Goal: Check status: Check status

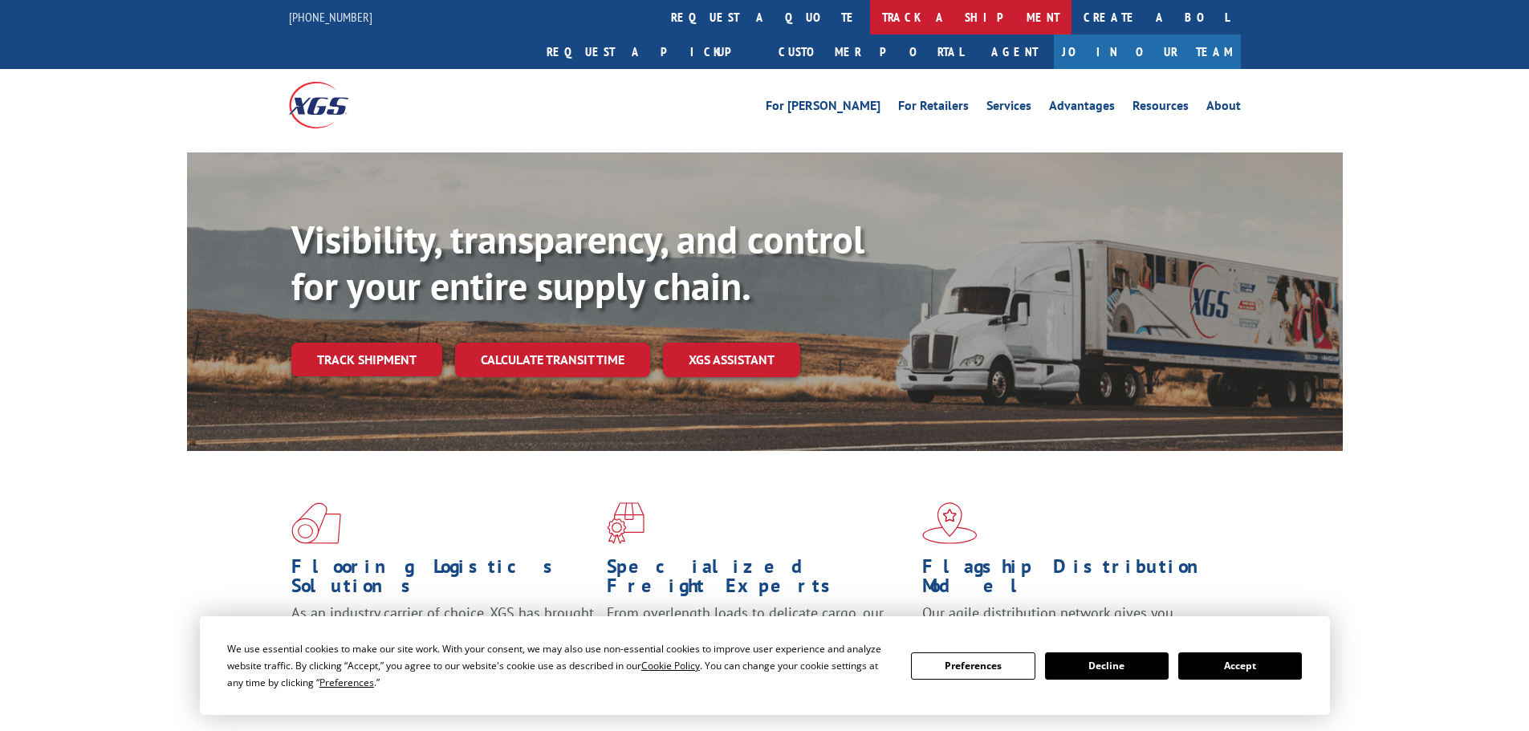
click at [870, 16] on link "track a shipment" at bounding box center [970, 17] width 201 height 35
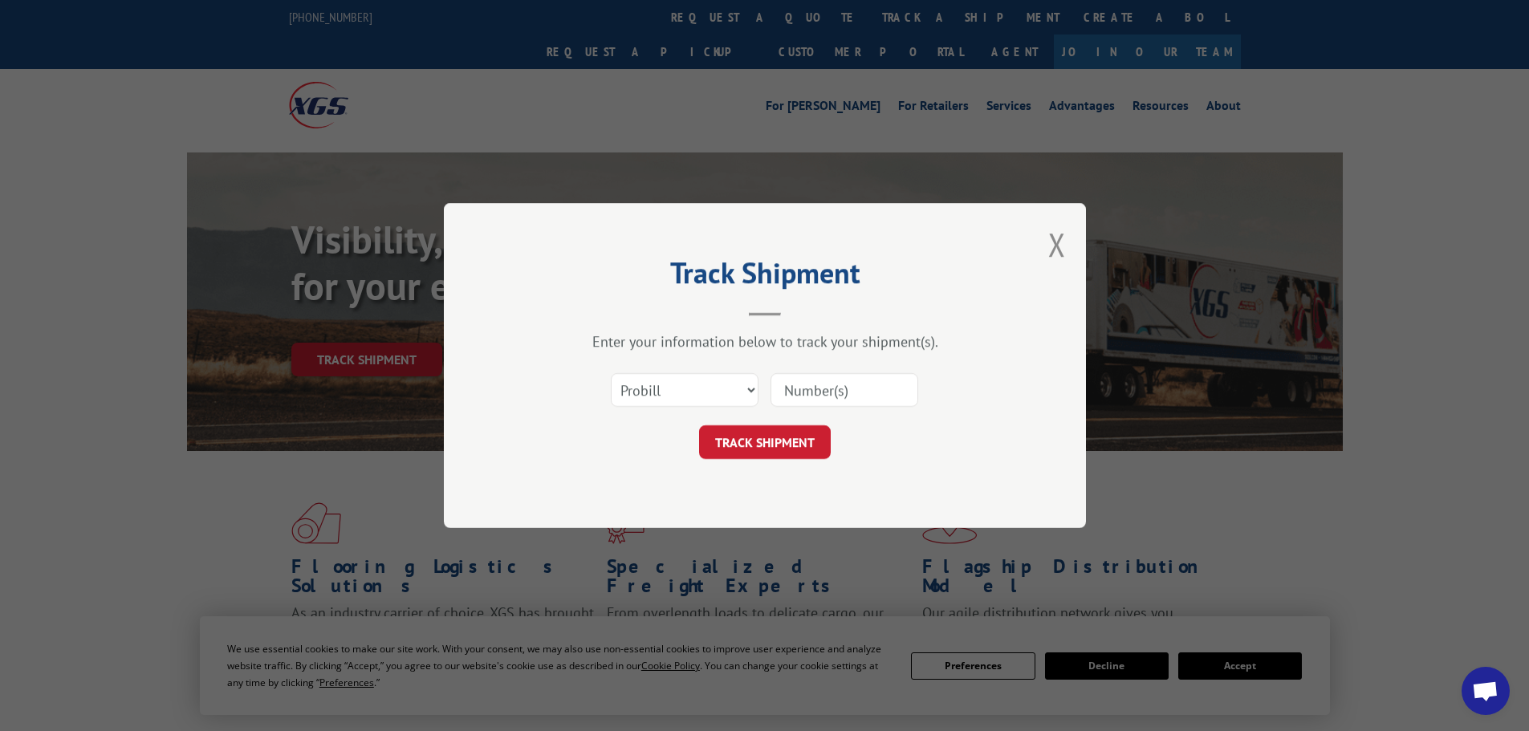
click at [823, 397] on input at bounding box center [844, 390] width 148 height 34
paste input "73430"
type input "73430"
click at [778, 435] on button "TRACK SHIPMENT" at bounding box center [765, 442] width 132 height 34
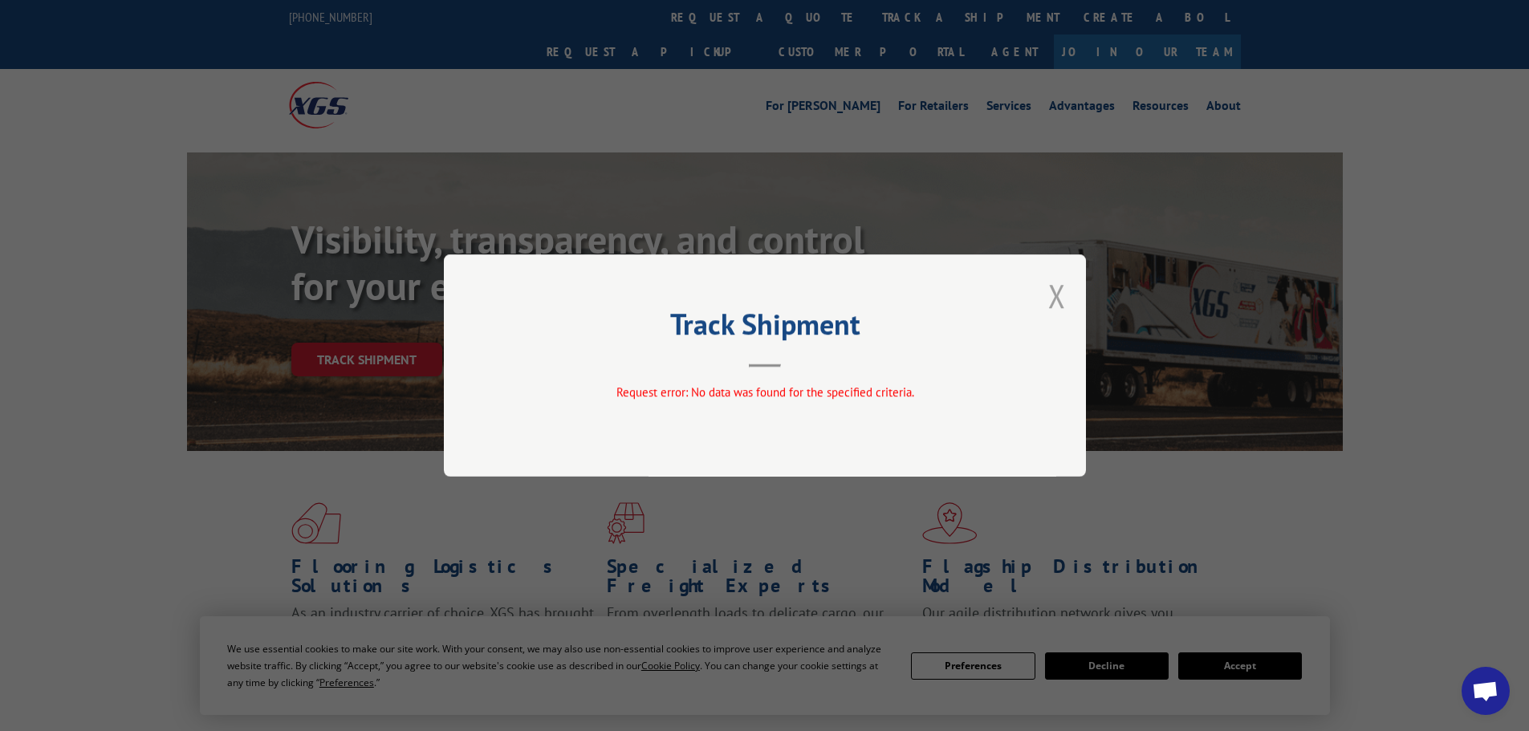
click at [1058, 292] on button "Close modal" at bounding box center [1057, 295] width 18 height 43
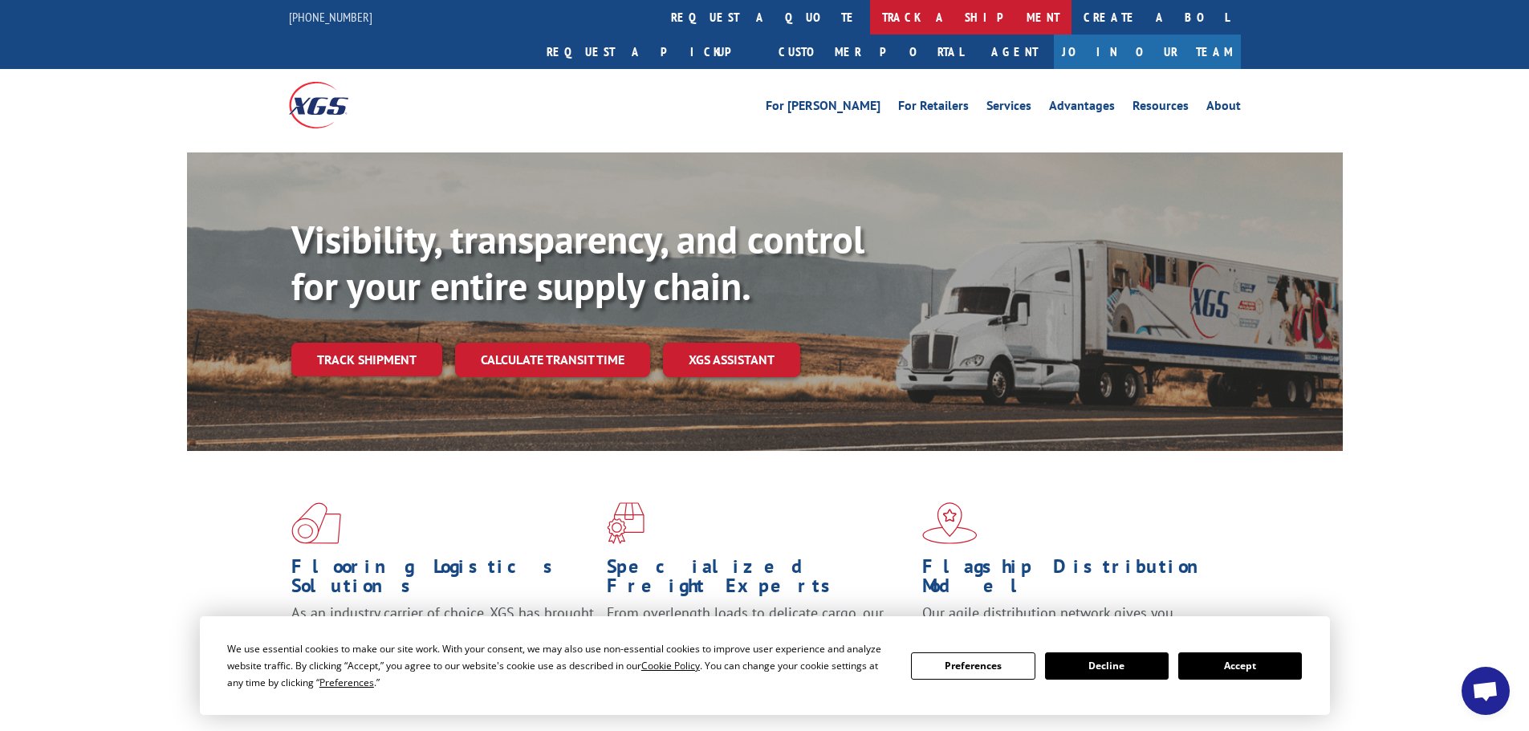
click at [870, 21] on link "track a shipment" at bounding box center [970, 17] width 201 height 35
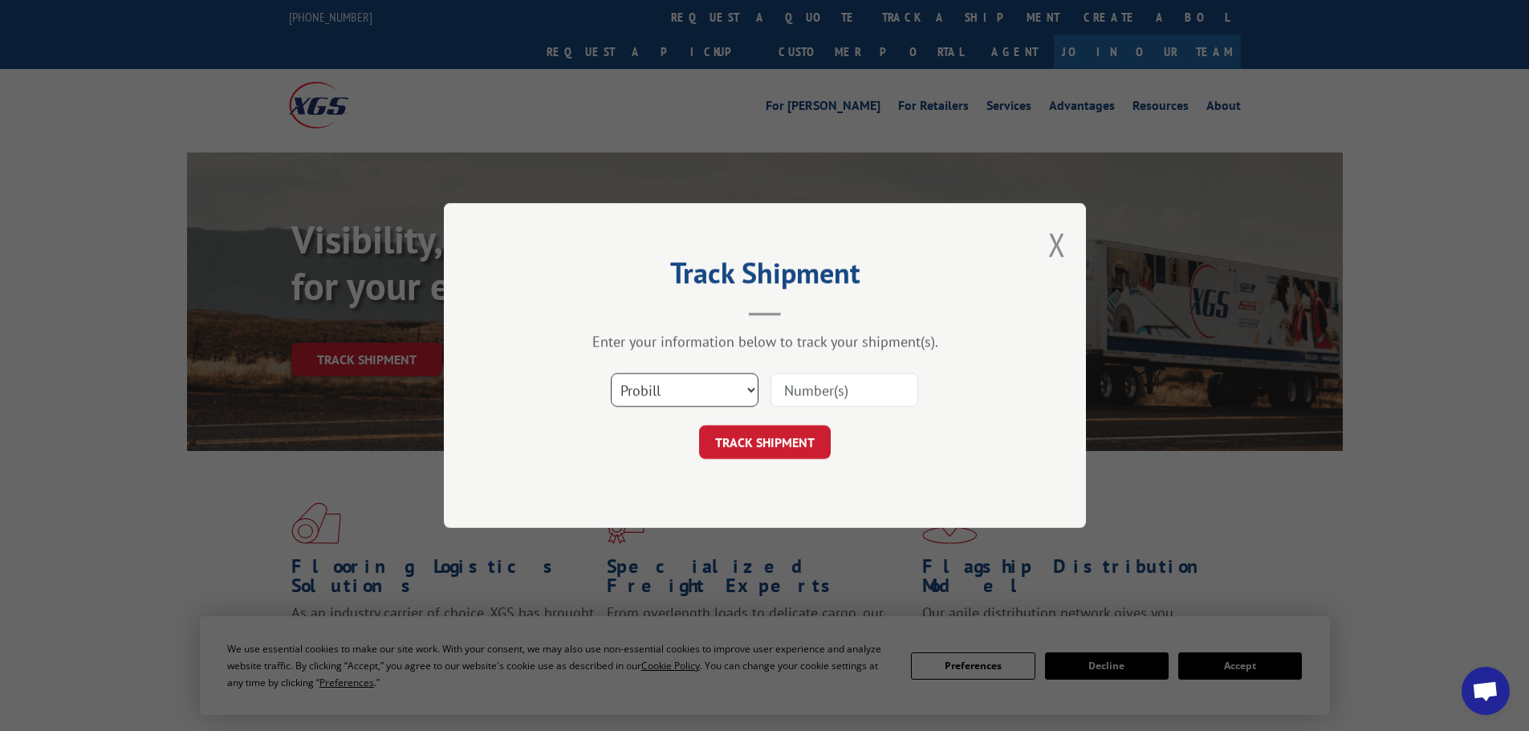
click at [699, 390] on select "Select category... Probill BOL PO" at bounding box center [685, 390] width 148 height 34
click at [611, 373] on select "Select category... Probill BOL PO" at bounding box center [685, 390] width 148 height 34
click at [673, 382] on select "Select category... Probill BOL PO" at bounding box center [685, 390] width 148 height 34
select select "bol"
click at [611, 373] on select "Select category... Probill BOL PO" at bounding box center [685, 390] width 148 height 34
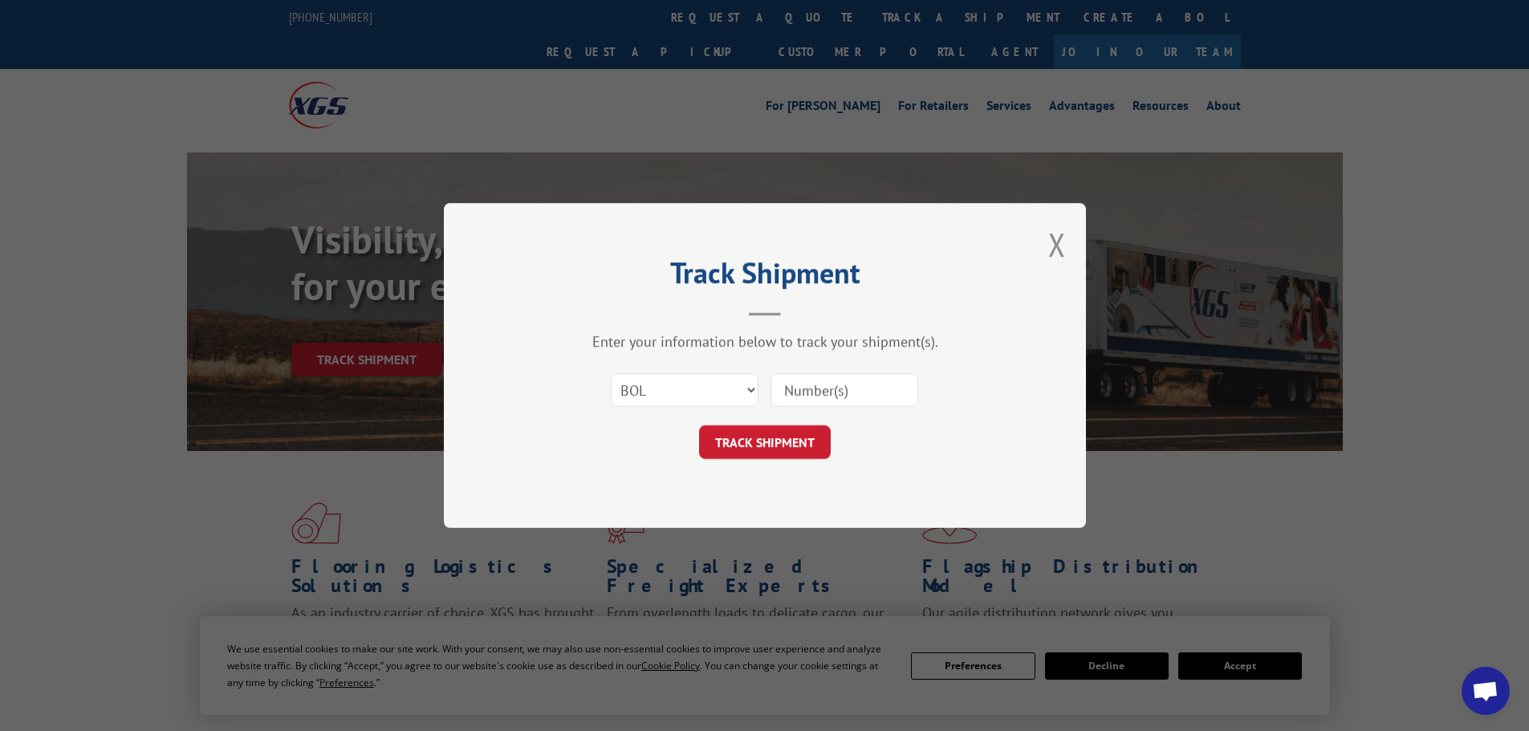
click at [794, 381] on input at bounding box center [844, 390] width 148 height 34
click at [794, 388] on input at bounding box center [844, 390] width 148 height 34
paste input "6873862"
type input "6873862"
click at [773, 451] on button "TRACK SHIPMENT" at bounding box center [765, 442] width 132 height 34
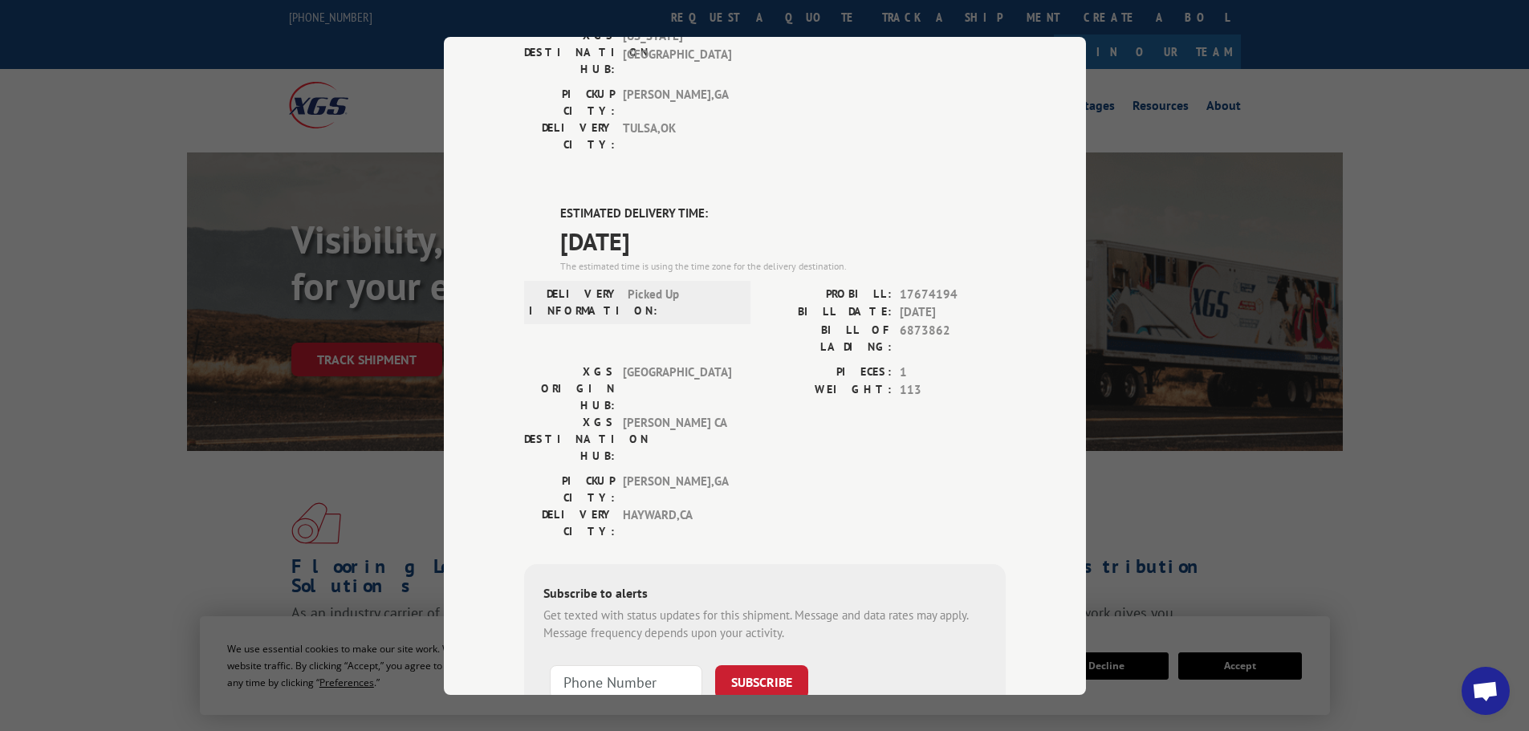
scroll to position [322, 0]
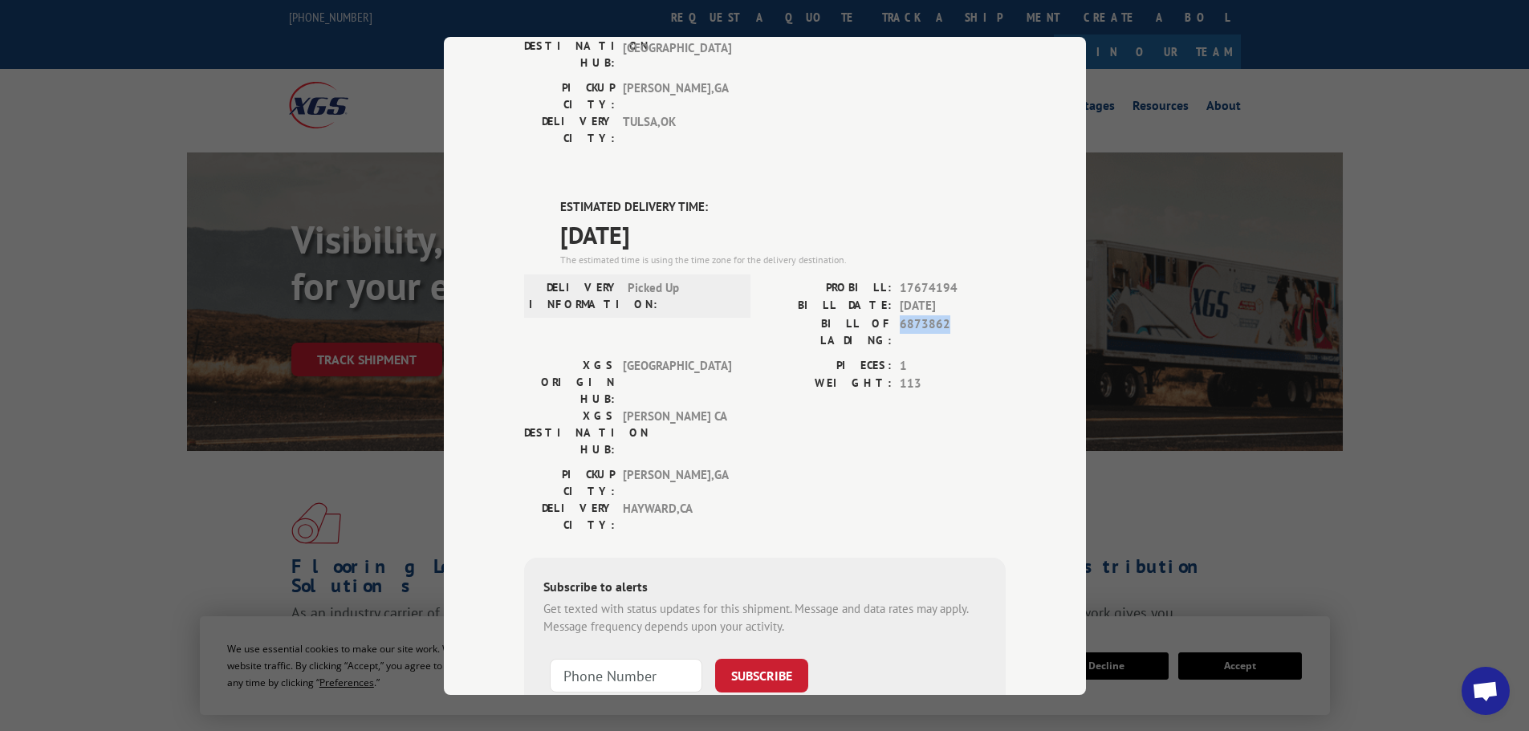
drag, startPoint x: 892, startPoint y: 230, endPoint x: 942, endPoint y: 231, distance: 49.8
click at [942, 315] on div "BILL OF LADING: 6873862" at bounding box center [885, 332] width 241 height 34
copy span "6873862"
